Goal: Information Seeking & Learning: Understand process/instructions

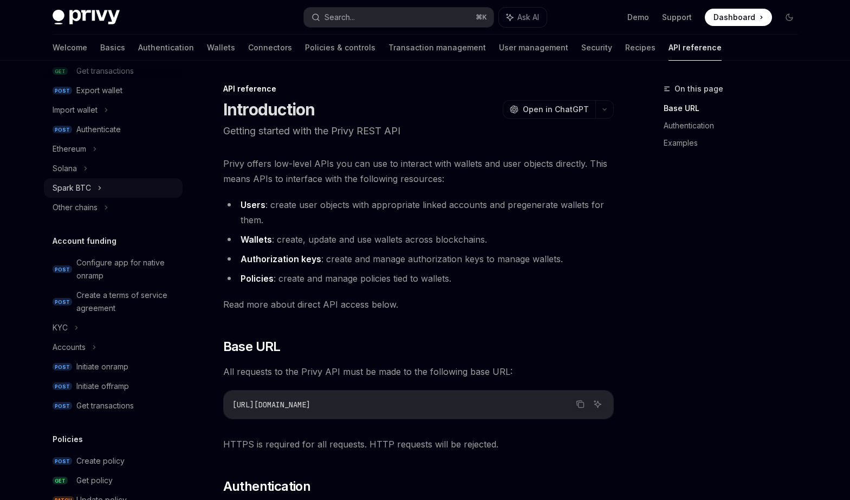
scroll to position [263, 0]
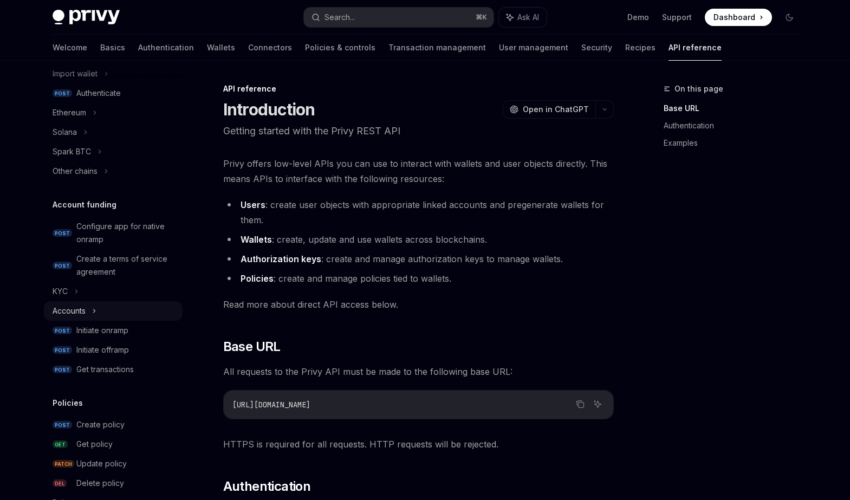
click at [92, 311] on div "Accounts" at bounding box center [113, 311] width 139 height 20
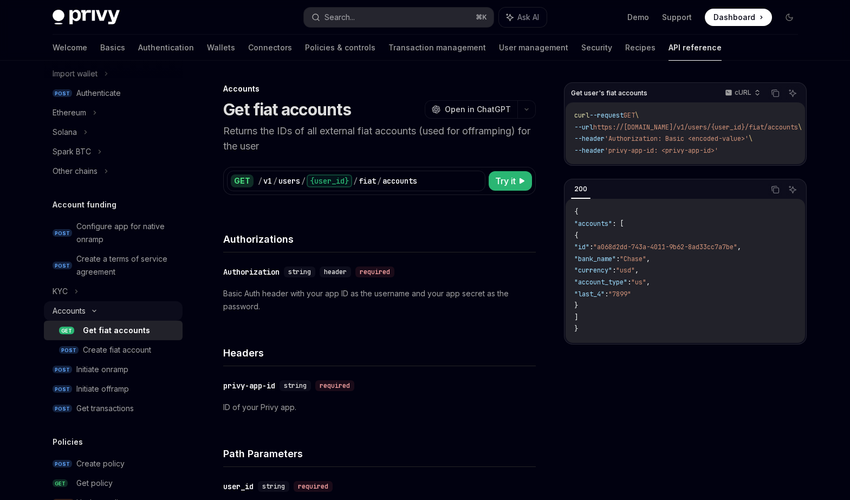
click at [92, 311] on icon at bounding box center [94, 311] width 13 height 4
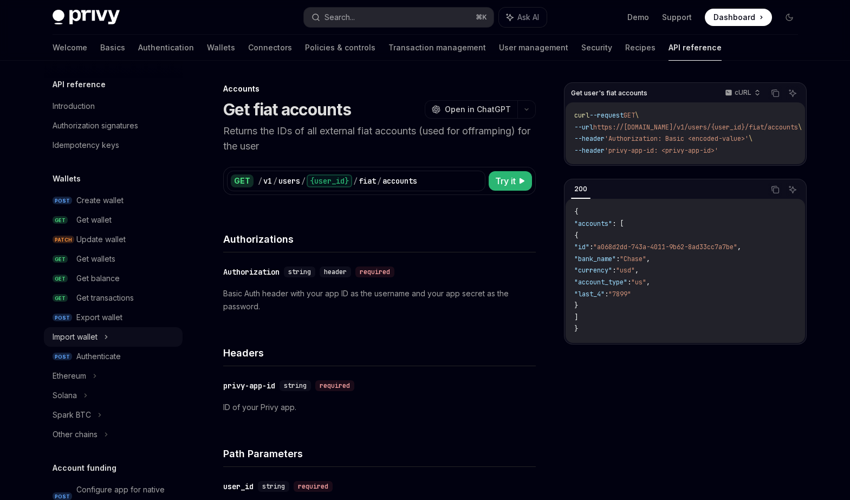
click at [105, 335] on icon at bounding box center [106, 337] width 4 height 13
type textarea "*"
